Goal: Navigation & Orientation: Go to known website

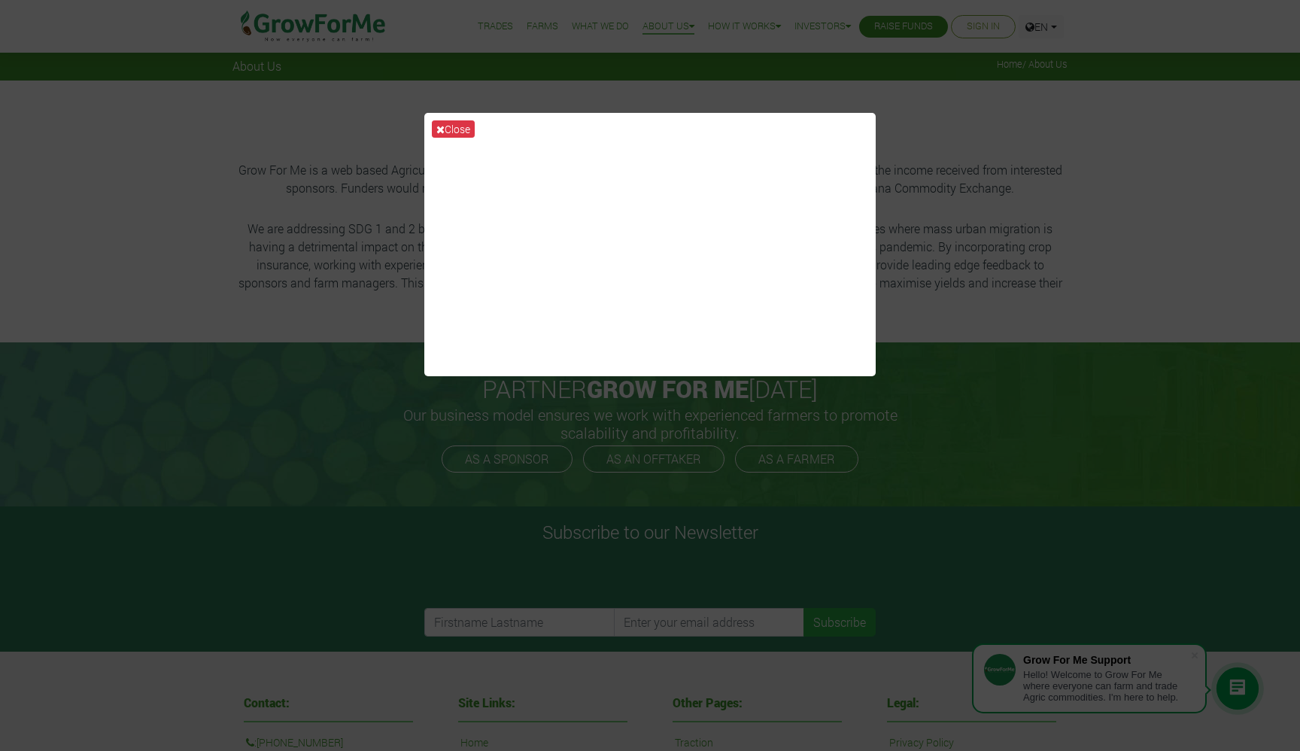
click at [916, 330] on div "Close" at bounding box center [650, 375] width 1300 height 751
click at [954, 326] on div "Close" at bounding box center [650, 375] width 1300 height 751
click at [458, 123] on button "Close" at bounding box center [453, 128] width 43 height 17
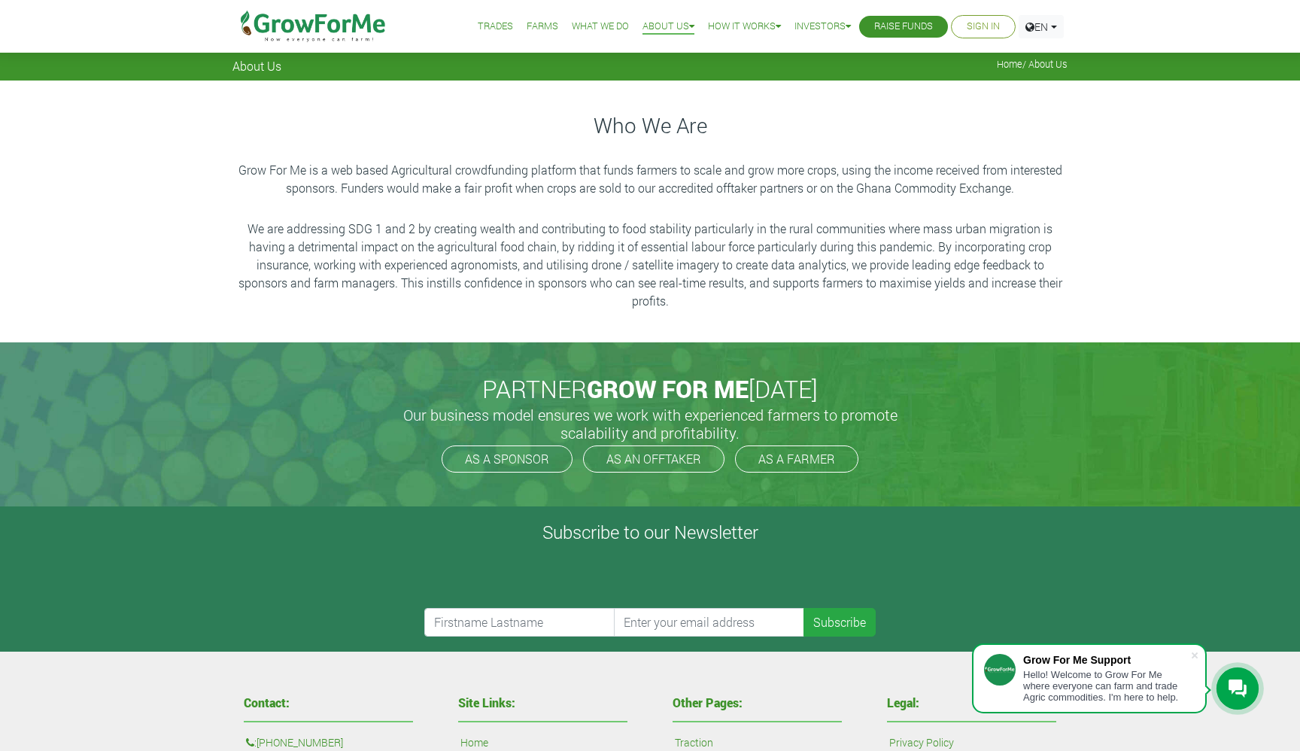
click at [324, 29] on img at bounding box center [313, 26] width 154 height 53
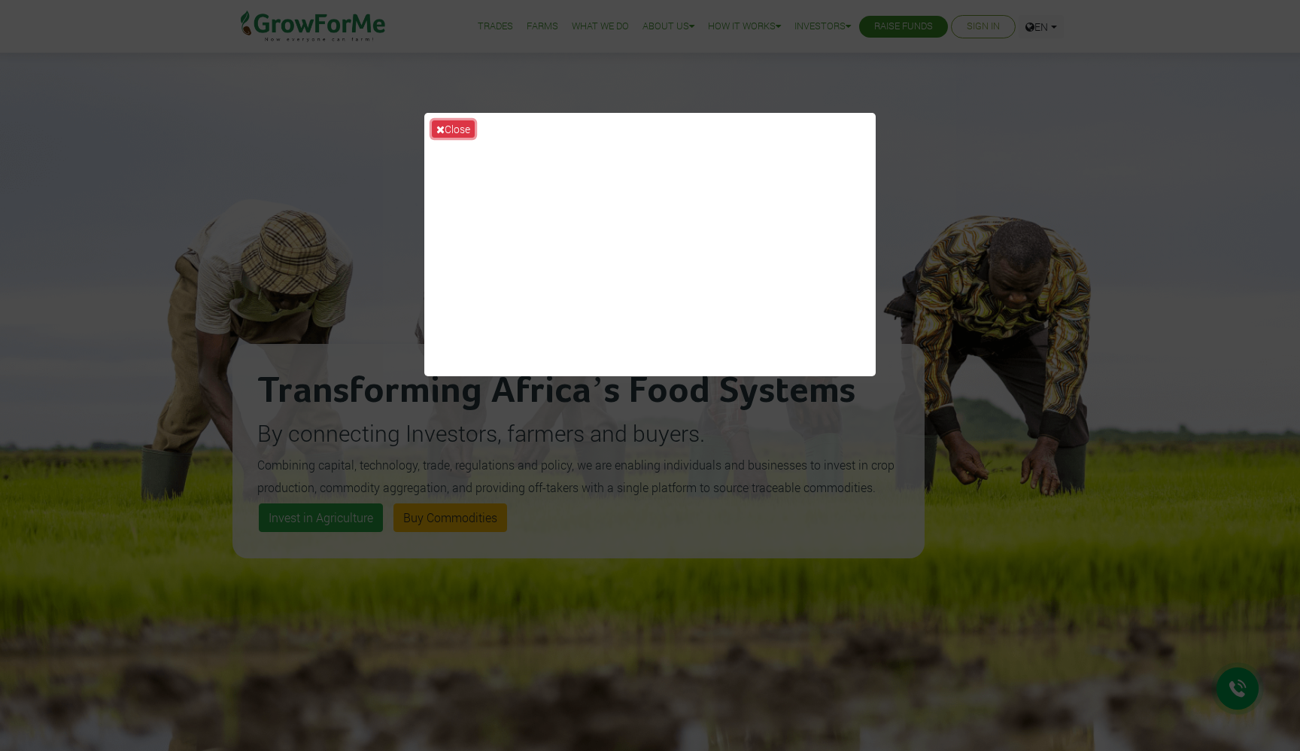
click at [443, 129] on icon at bounding box center [440, 129] width 8 height 11
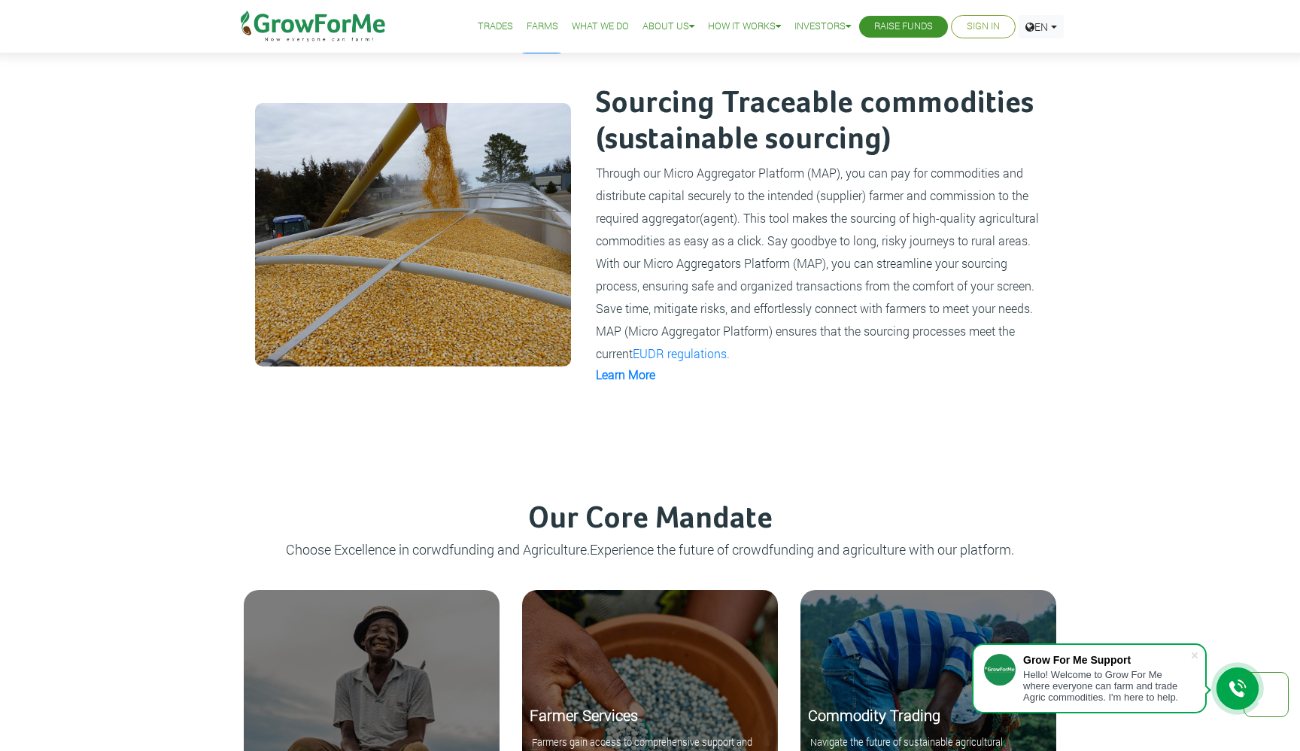
scroll to position [1298, 0]
